Goal: Task Accomplishment & Management: Use online tool/utility

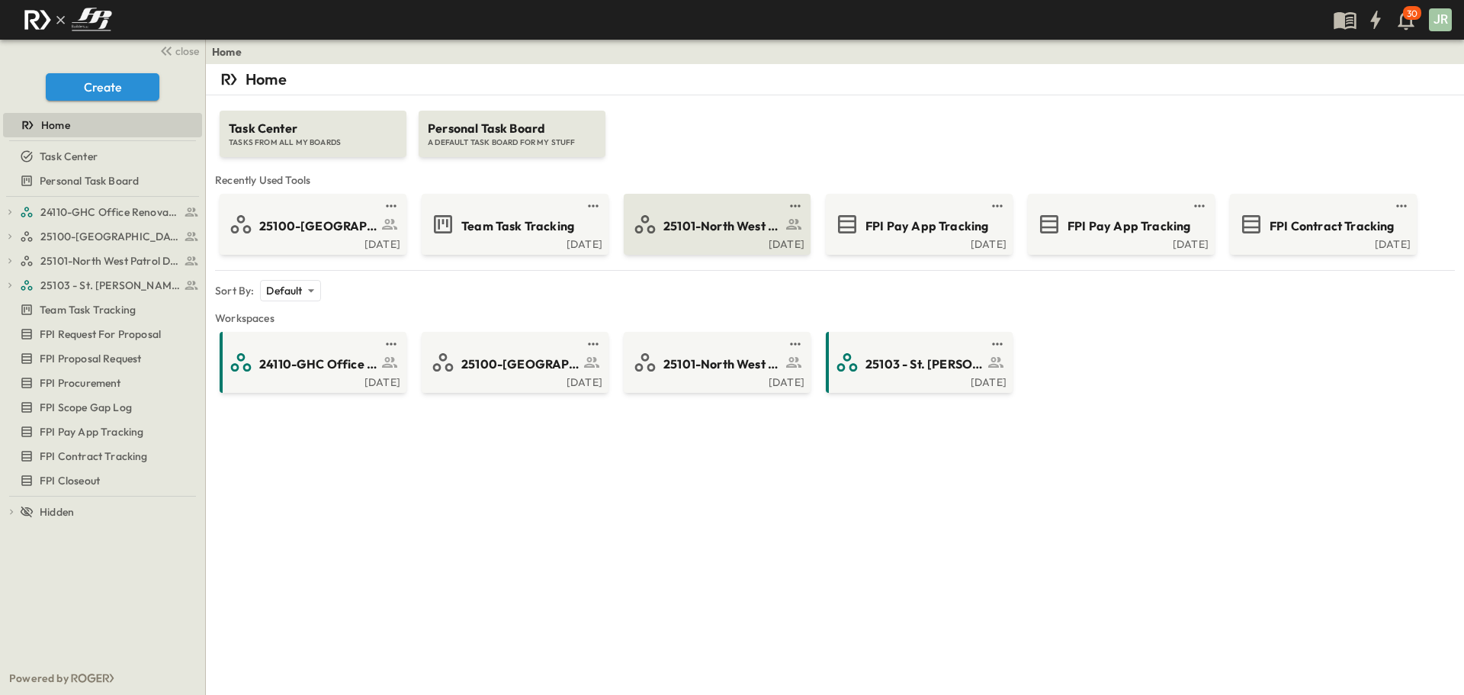
click at [687, 227] on span "25101-North West Patrol Division" at bounding box center [722, 226] width 118 height 18
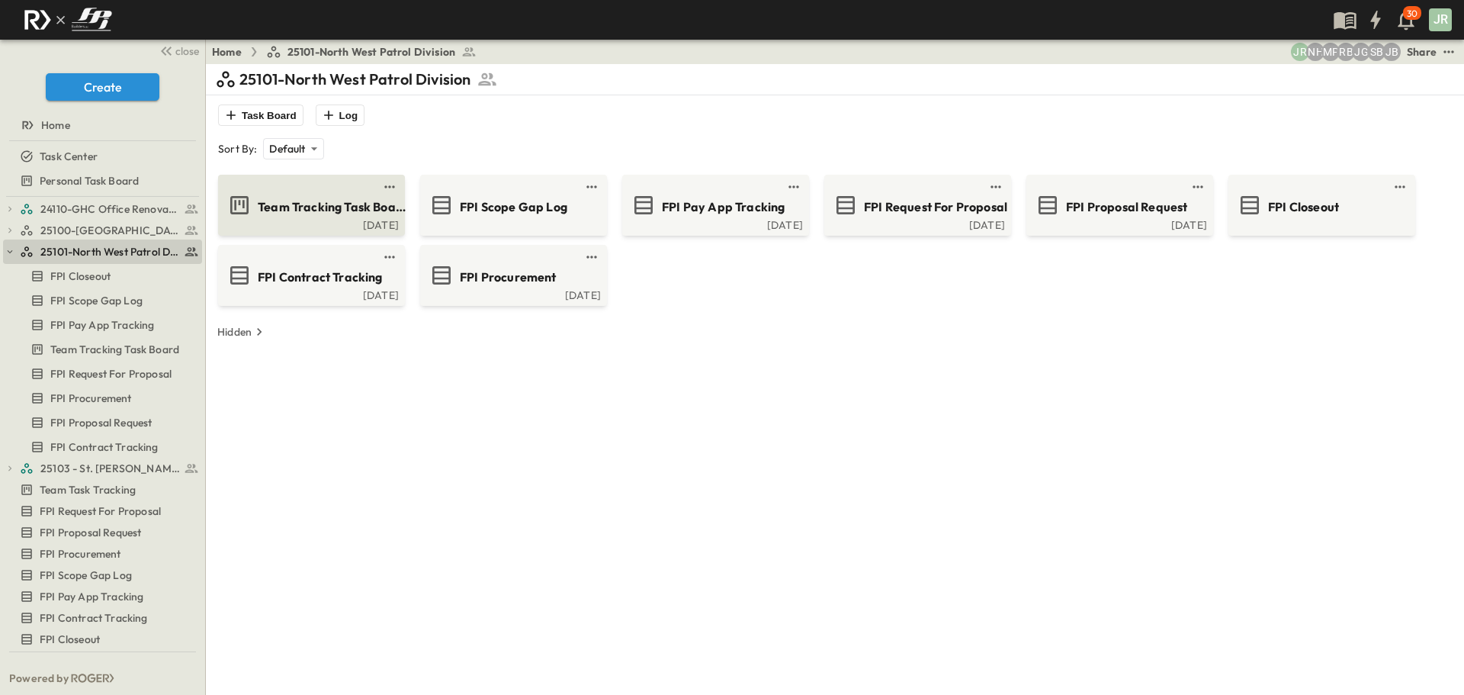
click at [291, 197] on div "Team Tracking Task Board" at bounding box center [332, 205] width 149 height 21
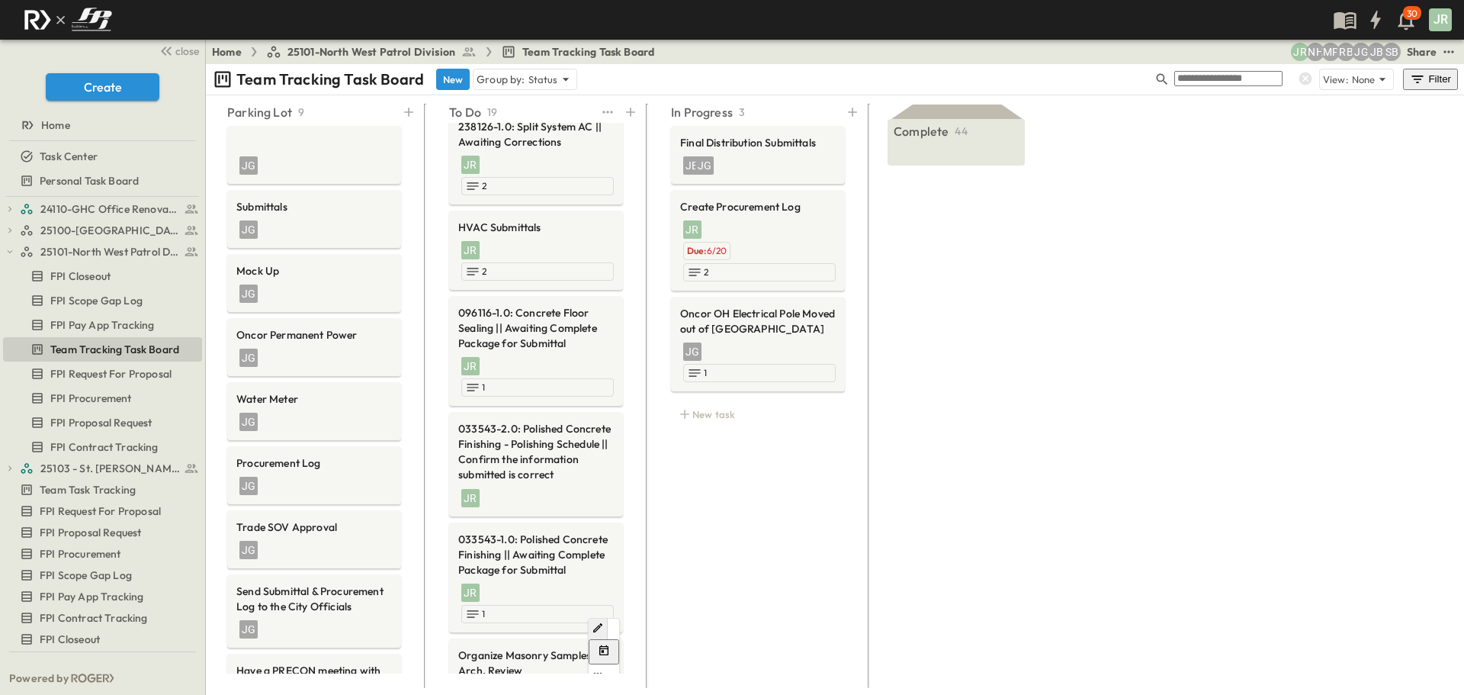
scroll to position [1099, 0]
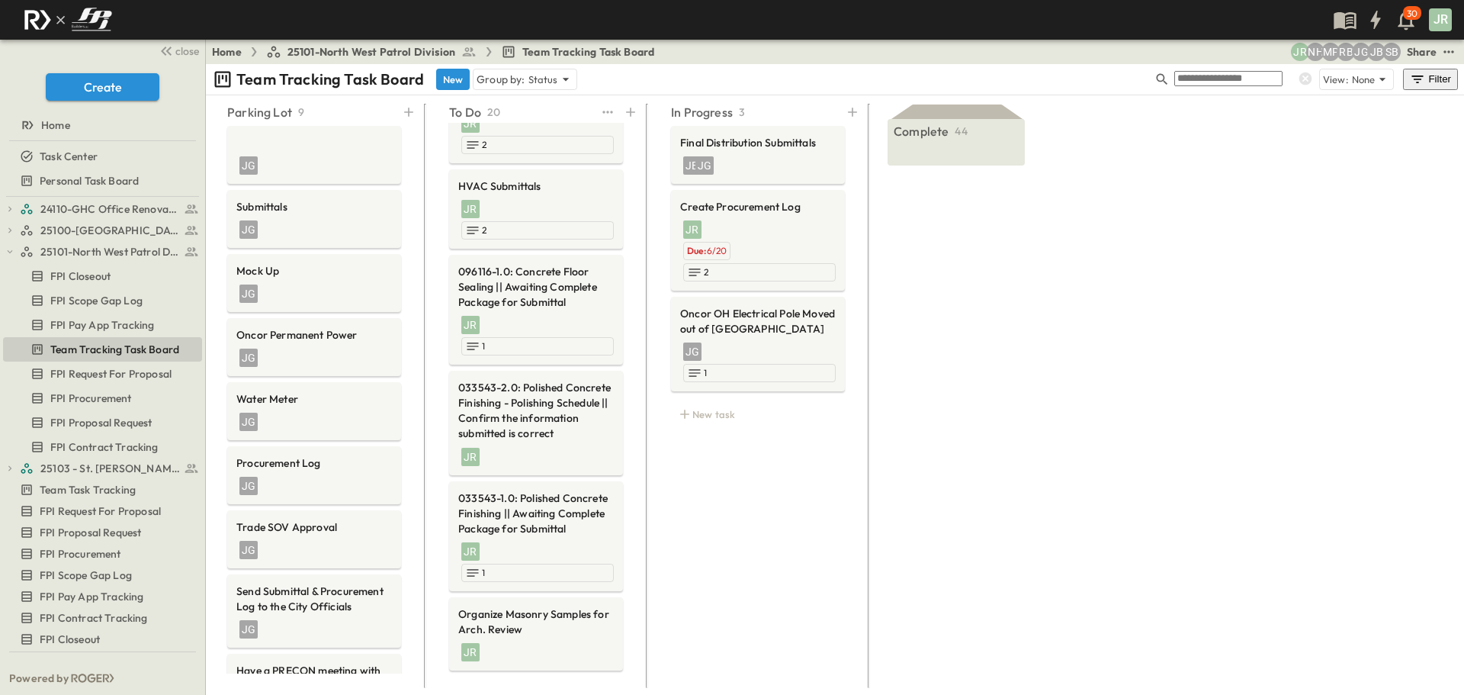
scroll to position [1256, 0]
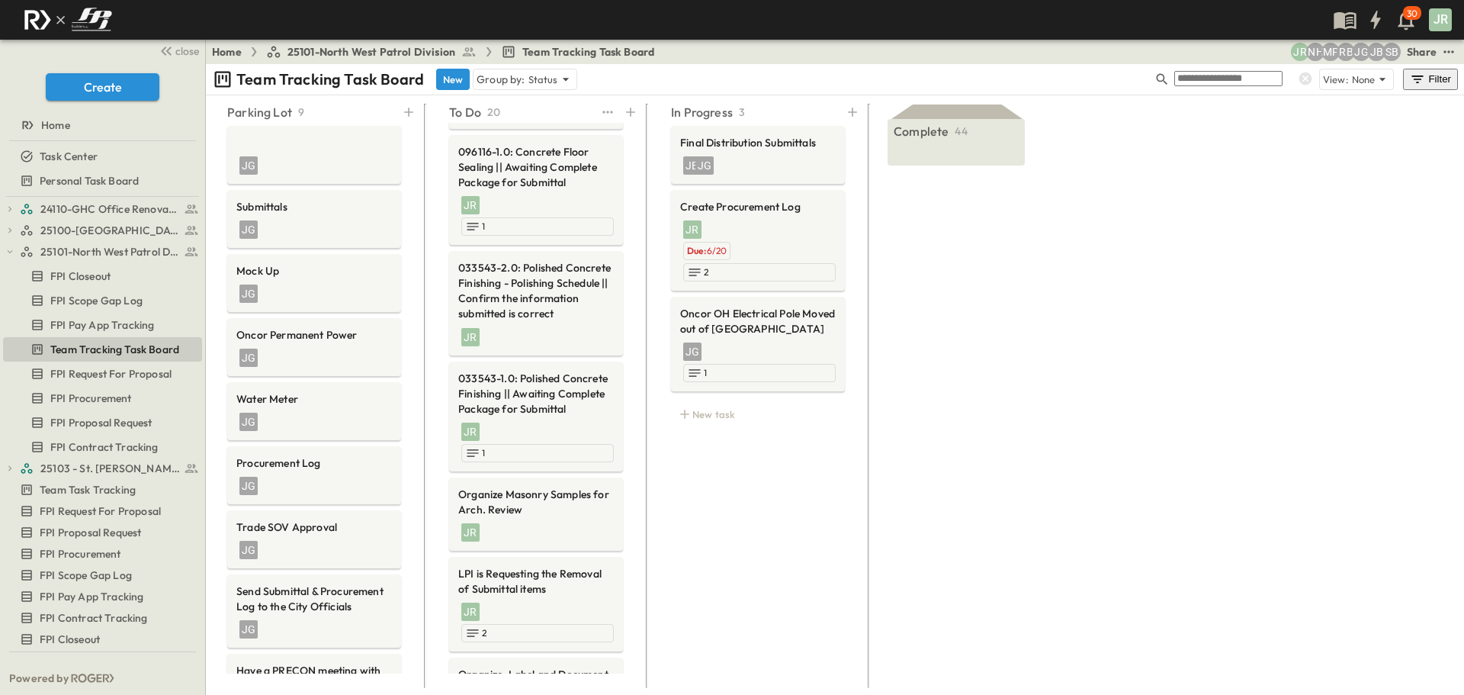
drag, startPoint x: 493, startPoint y: 510, endPoint x: 476, endPoint y: 508, distance: 16.9
paste textarea "**********"
type textarea "**********"
click at [777, 550] on div "In Progress 3 Final Distribution Submittals JB JG Create Procurement Log JR Due…" at bounding box center [758, 390] width 210 height 584
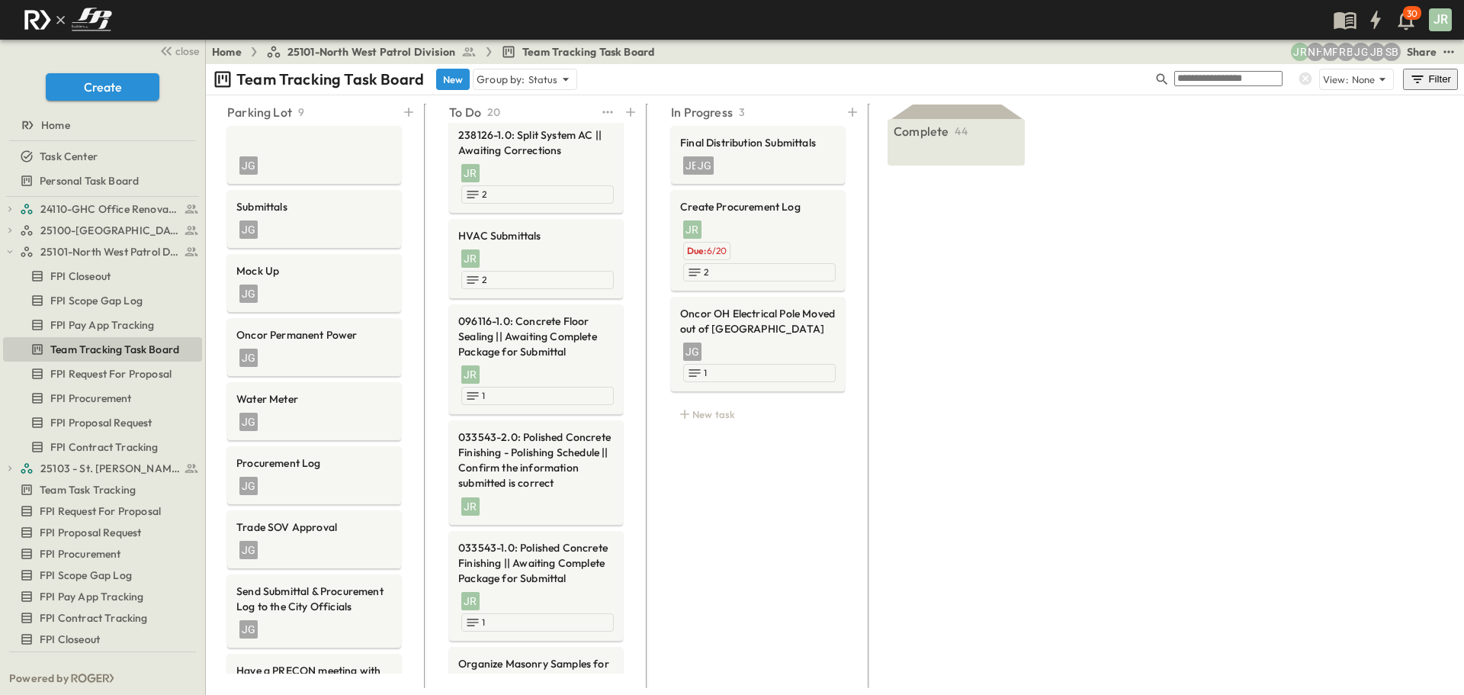
scroll to position [1163, 0]
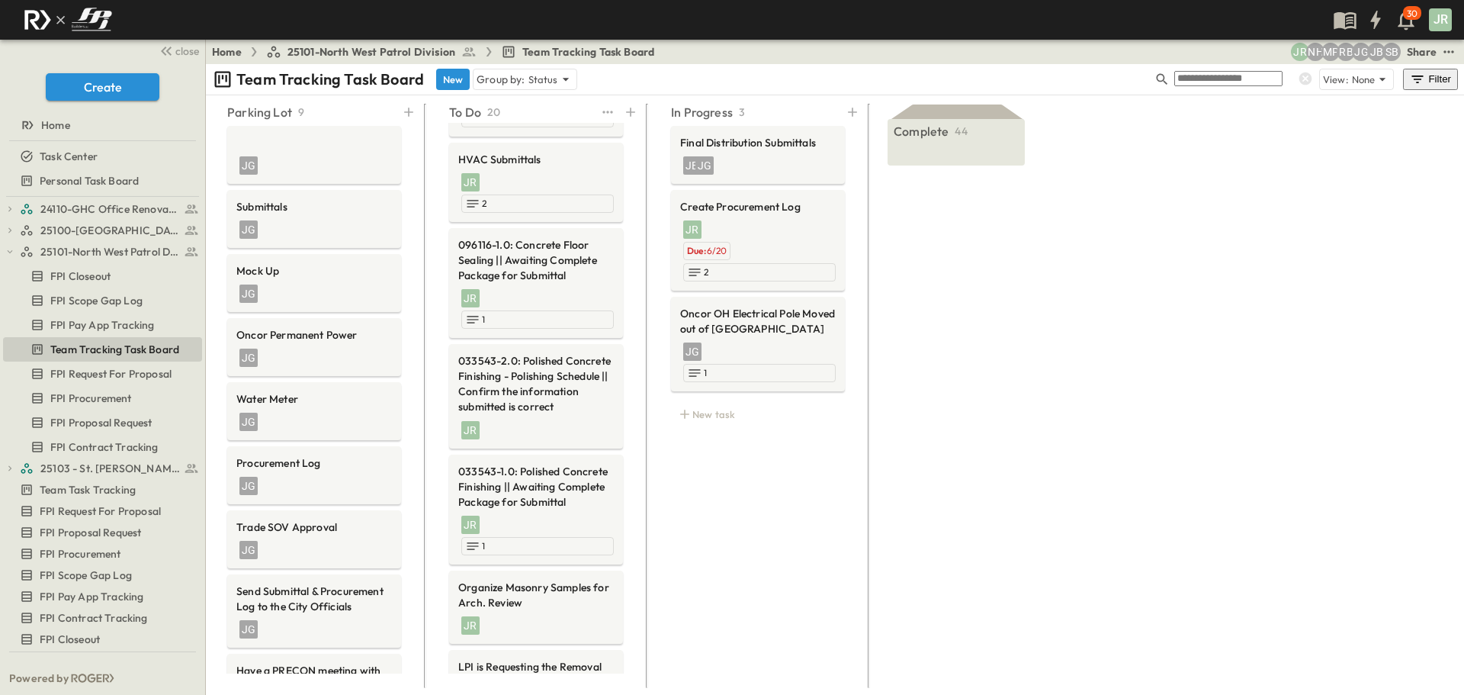
drag, startPoint x: 1044, startPoint y: 166, endPoint x: 868, endPoint y: 146, distance: 177.3
drag, startPoint x: 887, startPoint y: 152, endPoint x: 1223, endPoint y: 144, distance: 335.6
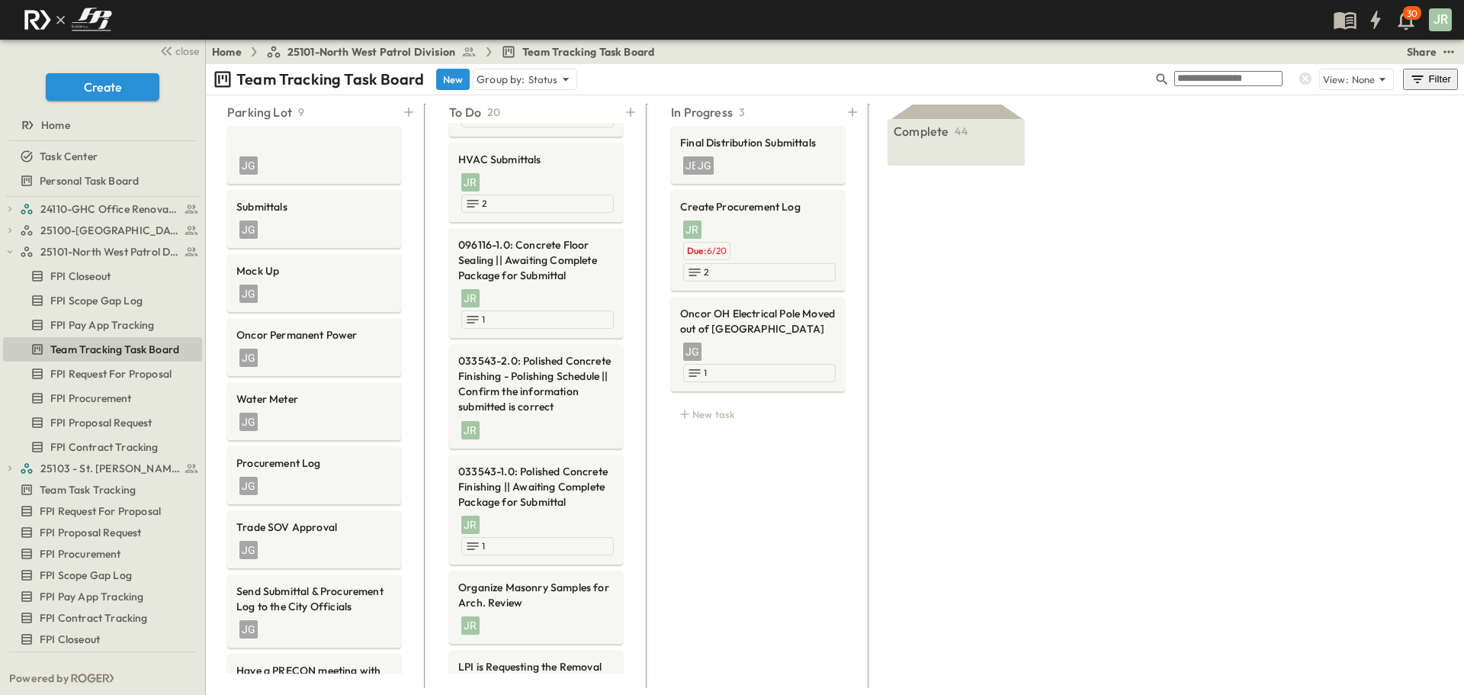
drag, startPoint x: 1120, startPoint y: 153, endPoint x: 842, endPoint y: 149, distance: 278.3
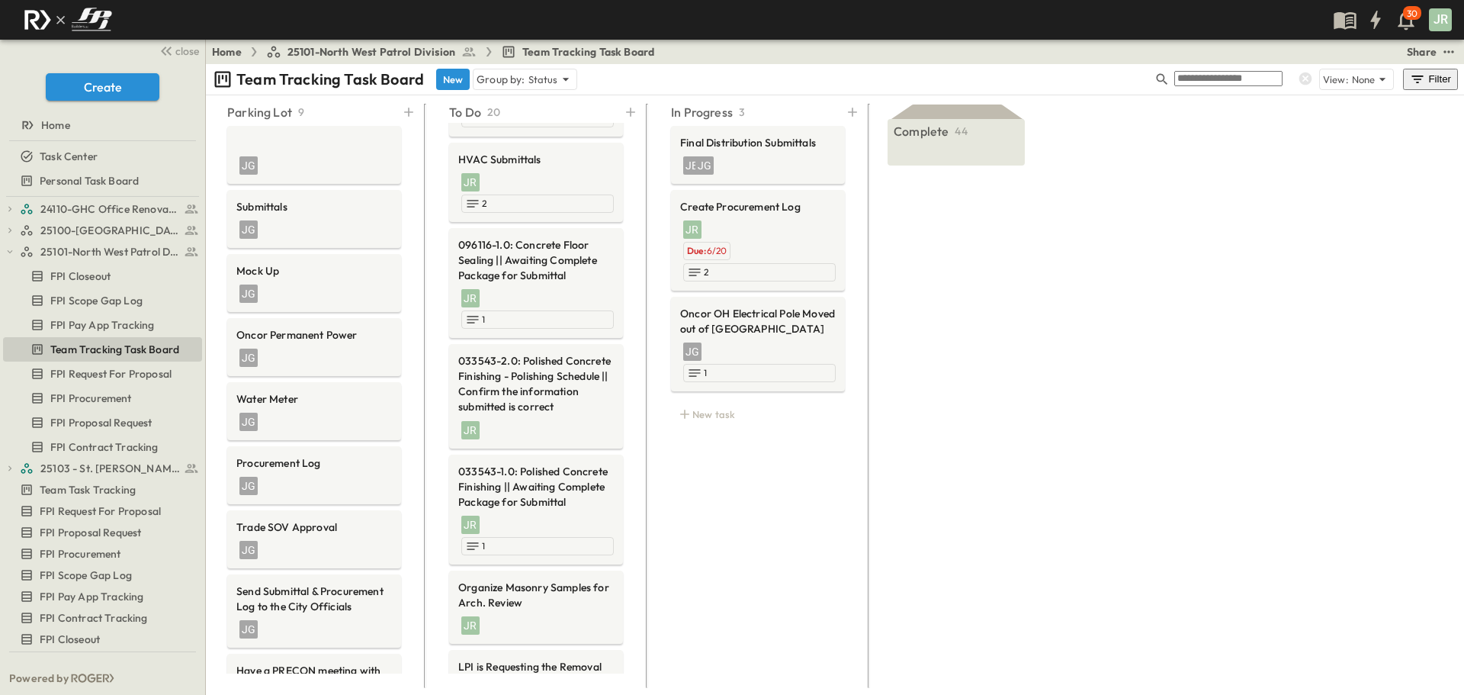
paste textarea "**********"
type textarea "**********"
drag, startPoint x: 977, startPoint y: 160, endPoint x: 976, endPoint y: 185, distance: 24.4
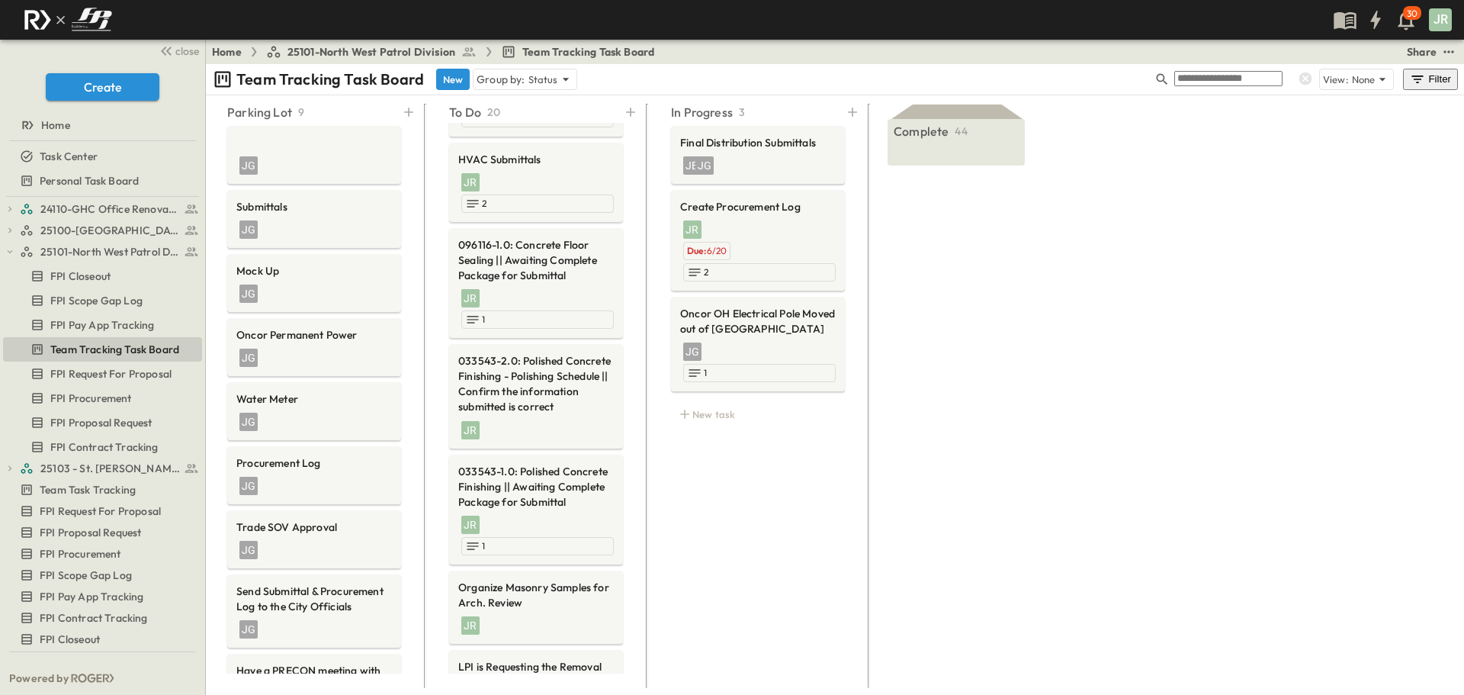
click at [98, 233] on span "25100-[GEOGRAPHIC_DATA]" at bounding box center [100, 230] width 121 height 15
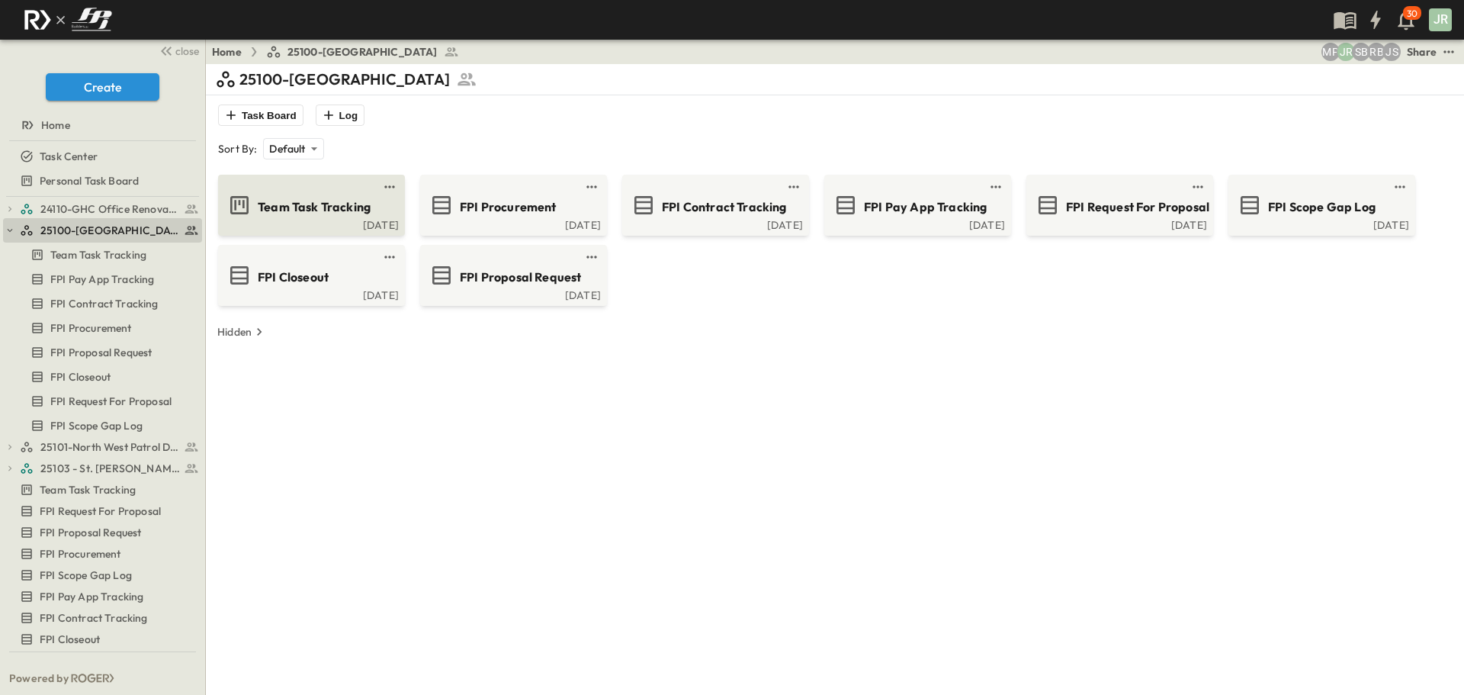
drag, startPoint x: 359, startPoint y: 197, endPoint x: 329, endPoint y: 197, distance: 30.5
click at [358, 197] on div "Team Task Tracking" at bounding box center [325, 205] width 135 height 21
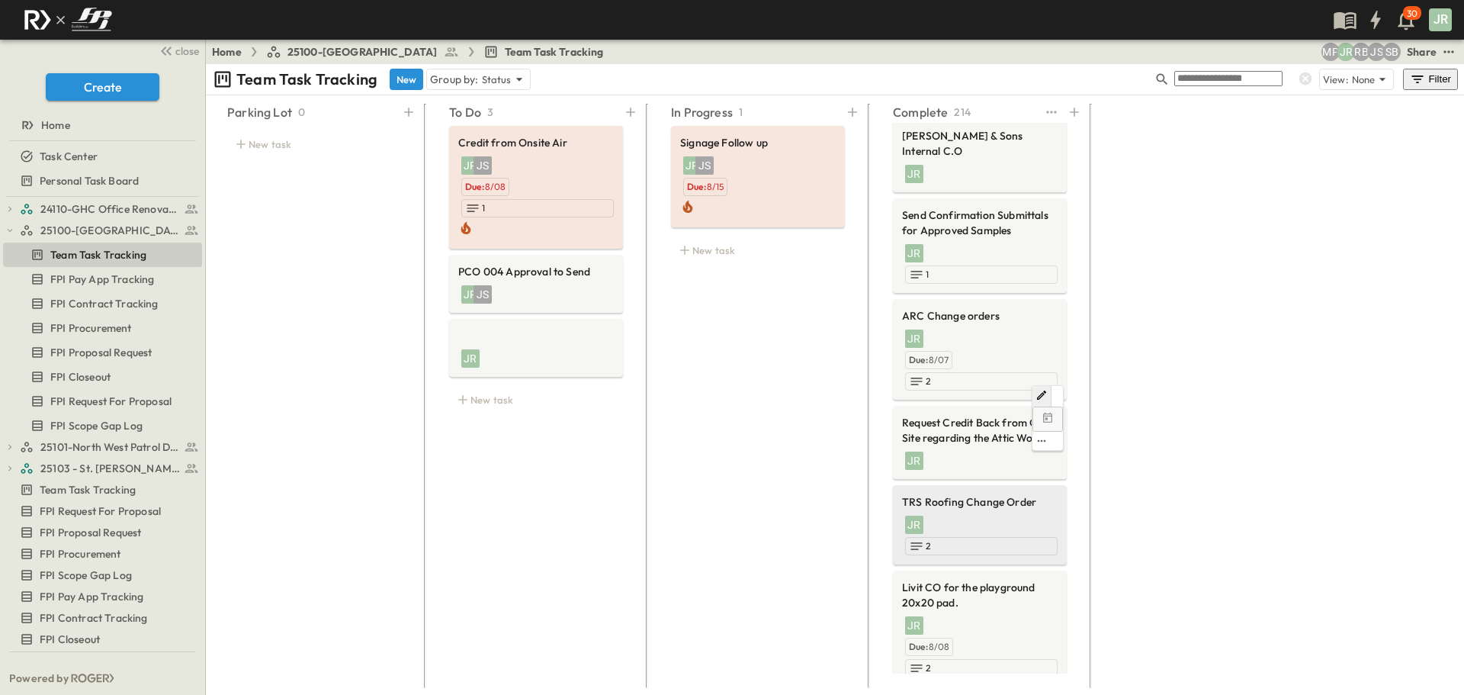
scroll to position [152, 0]
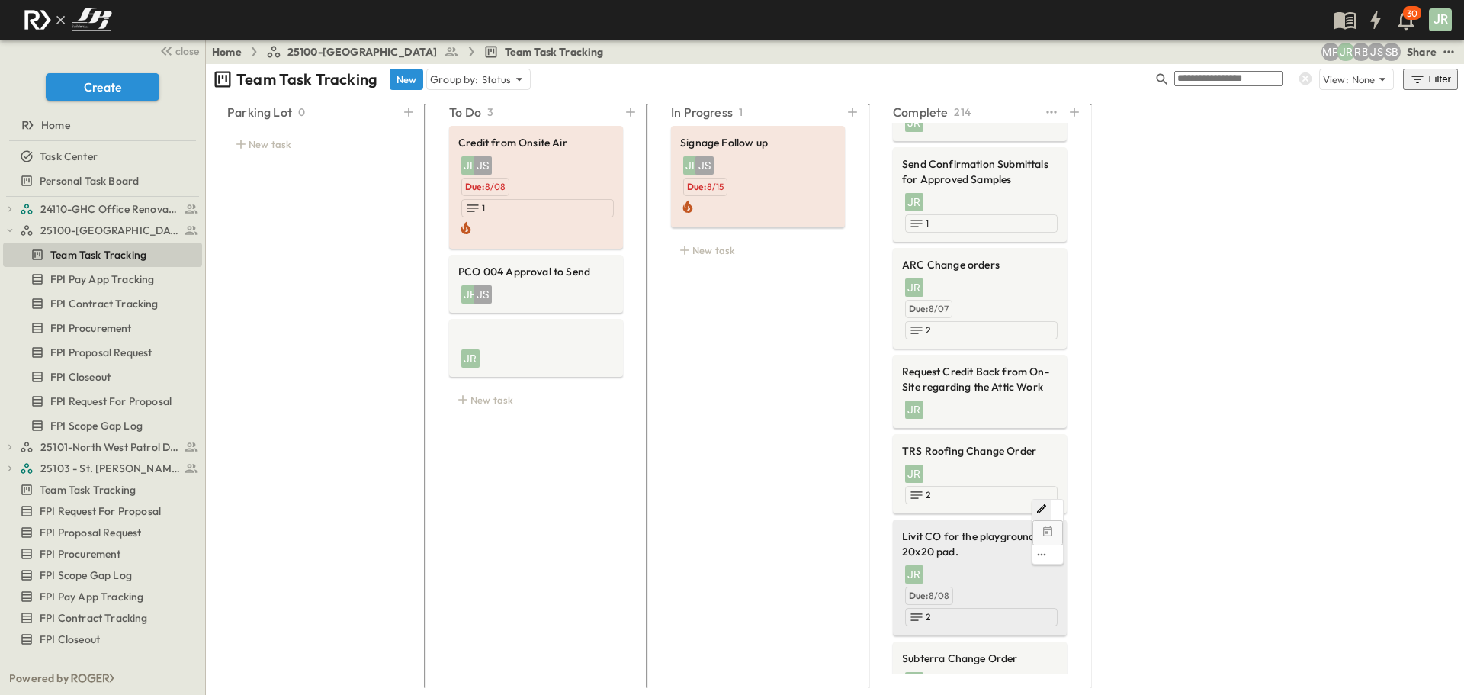
click at [957, 528] on span "Livit CO for the playground 20x20 pad." at bounding box center [980, 543] width 156 height 30
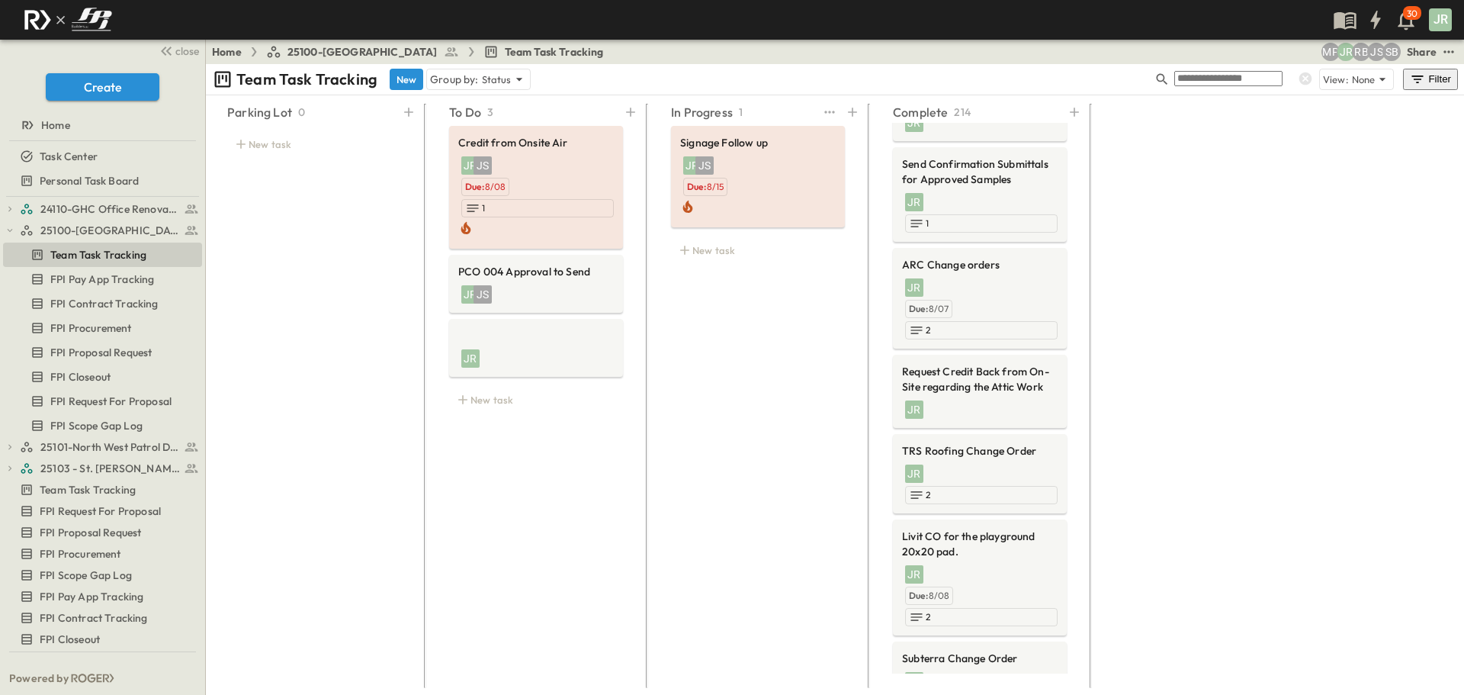
drag, startPoint x: 759, startPoint y: 280, endPoint x: 767, endPoint y: 267, distance: 15.4
click at [764, 276] on div "In Progress 1 Signage Follow up JR JS Due: 8/15 New task" at bounding box center [758, 390] width 210 height 584
